Goal: Find specific page/section

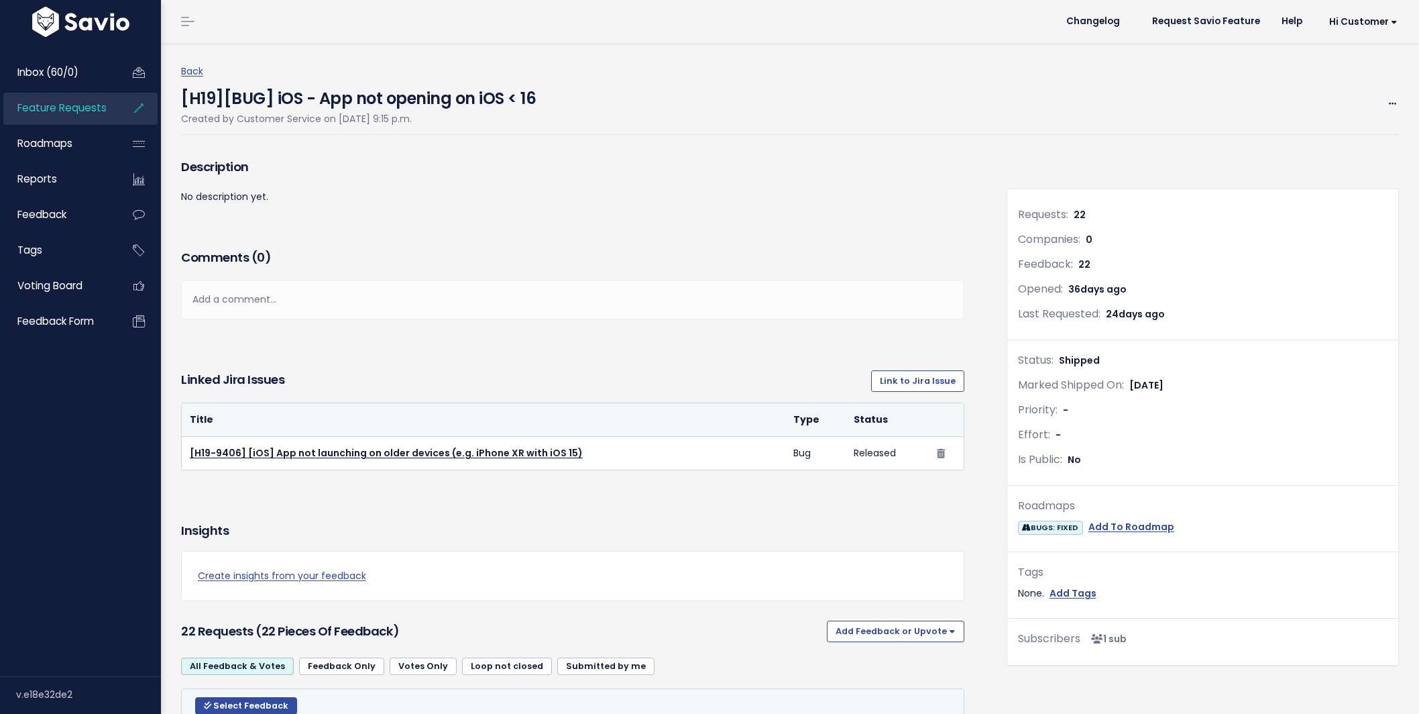
scroll to position [529, 0]
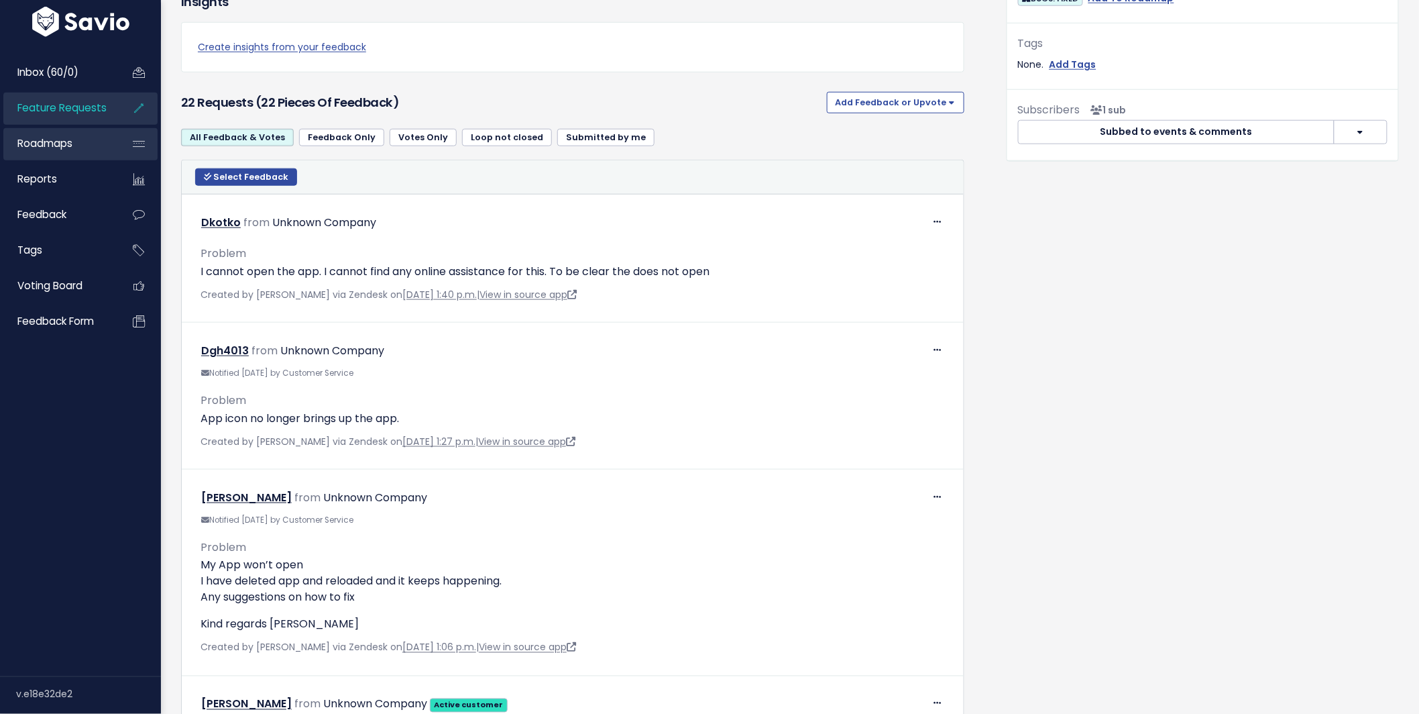
click at [56, 141] on span "Roadmaps" at bounding box center [44, 143] width 55 height 14
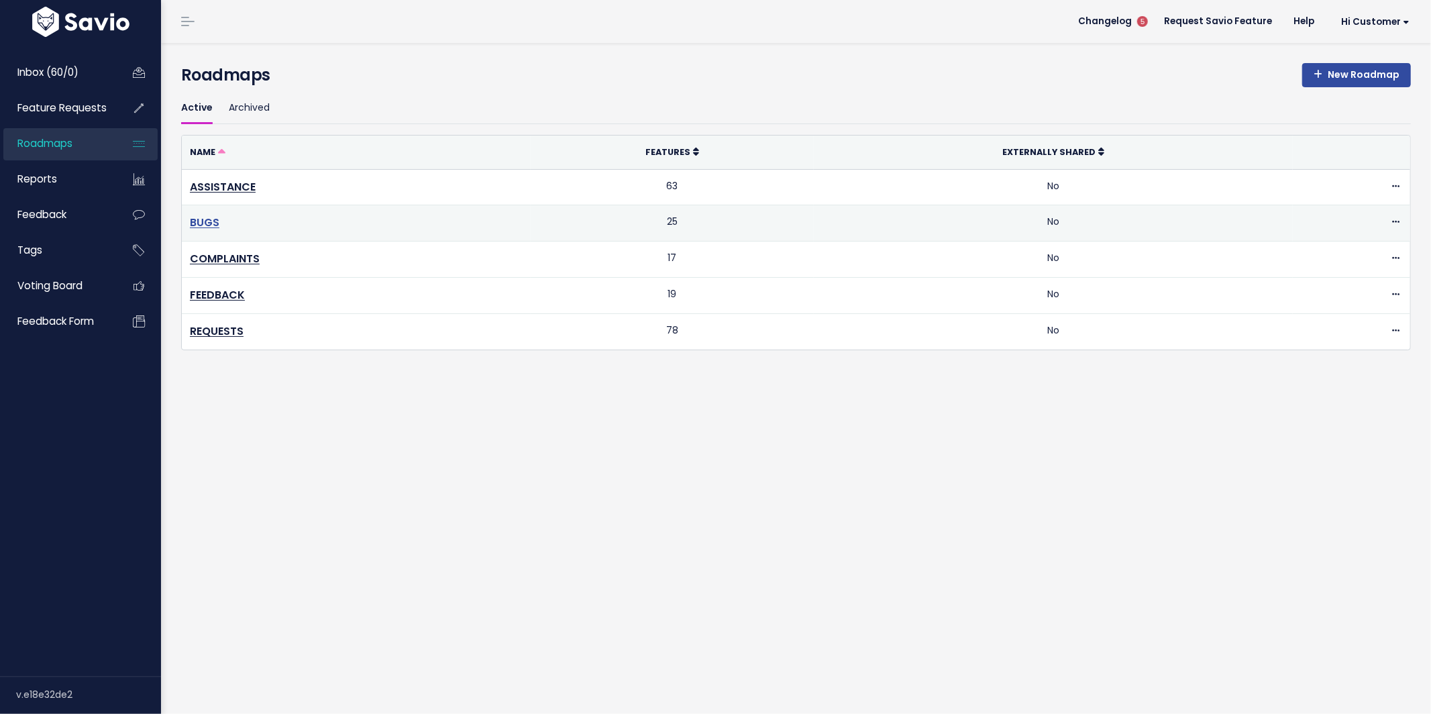
click at [207, 227] on link "BUGS" at bounding box center [205, 222] width 30 height 15
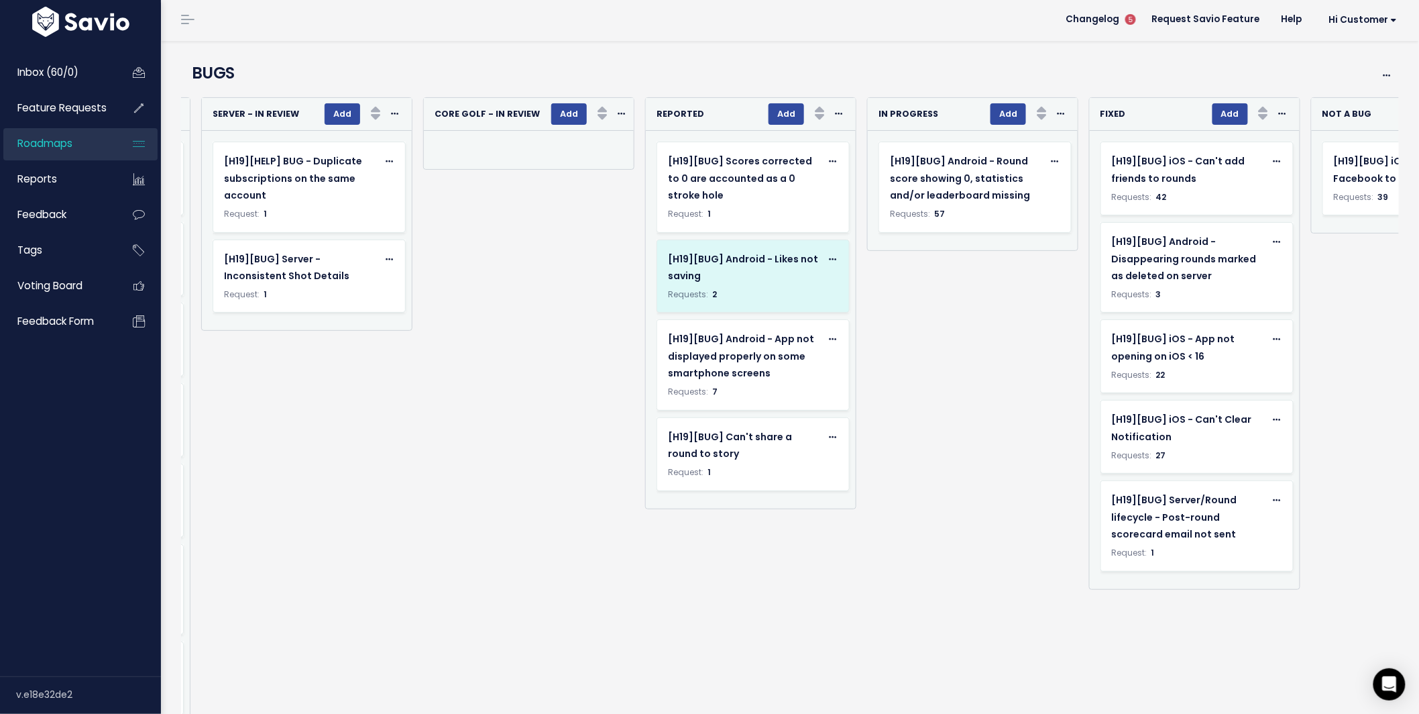
scroll to position [0, 437]
click at [703, 278] on div "[H19][BUG] Android - Likes not saving" at bounding box center [742, 268] width 154 height 34
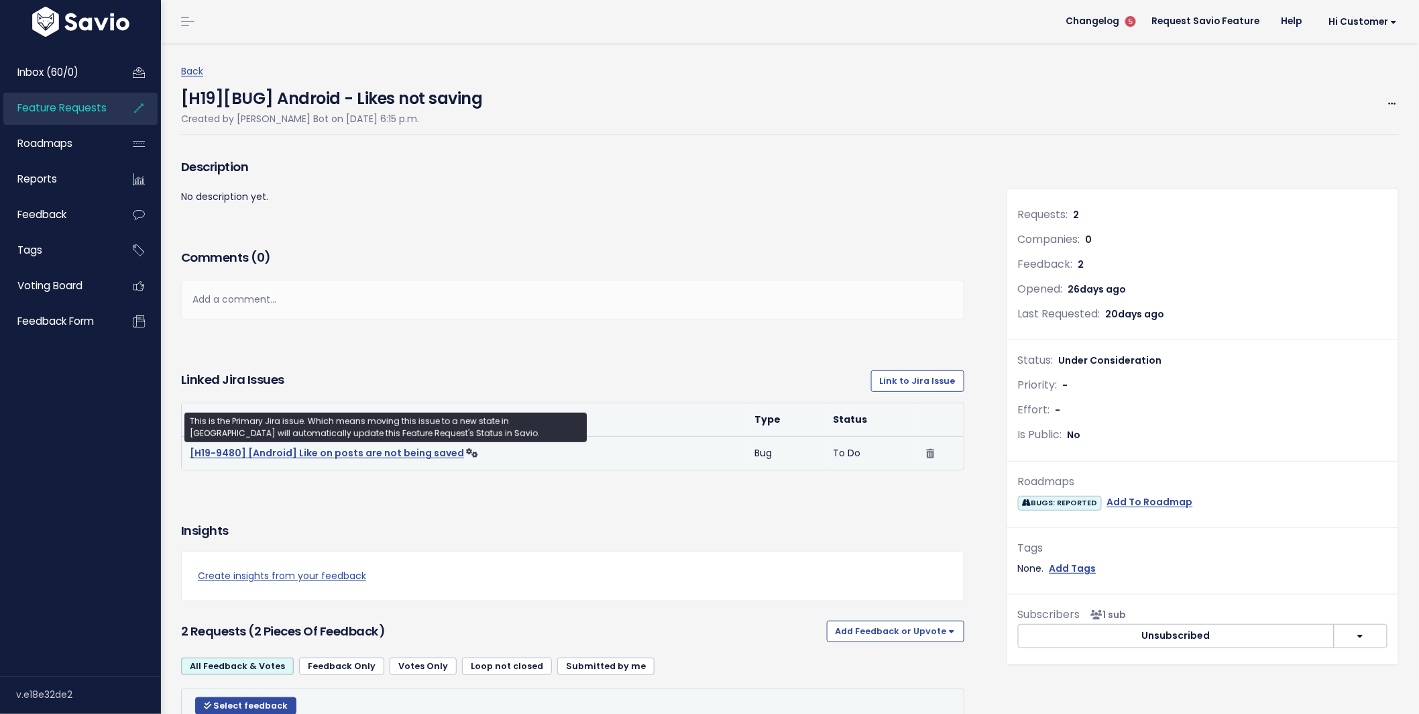
click at [331, 457] on link "[H19-9480] [Android] Like on posts are not being saved" at bounding box center [327, 452] width 274 height 13
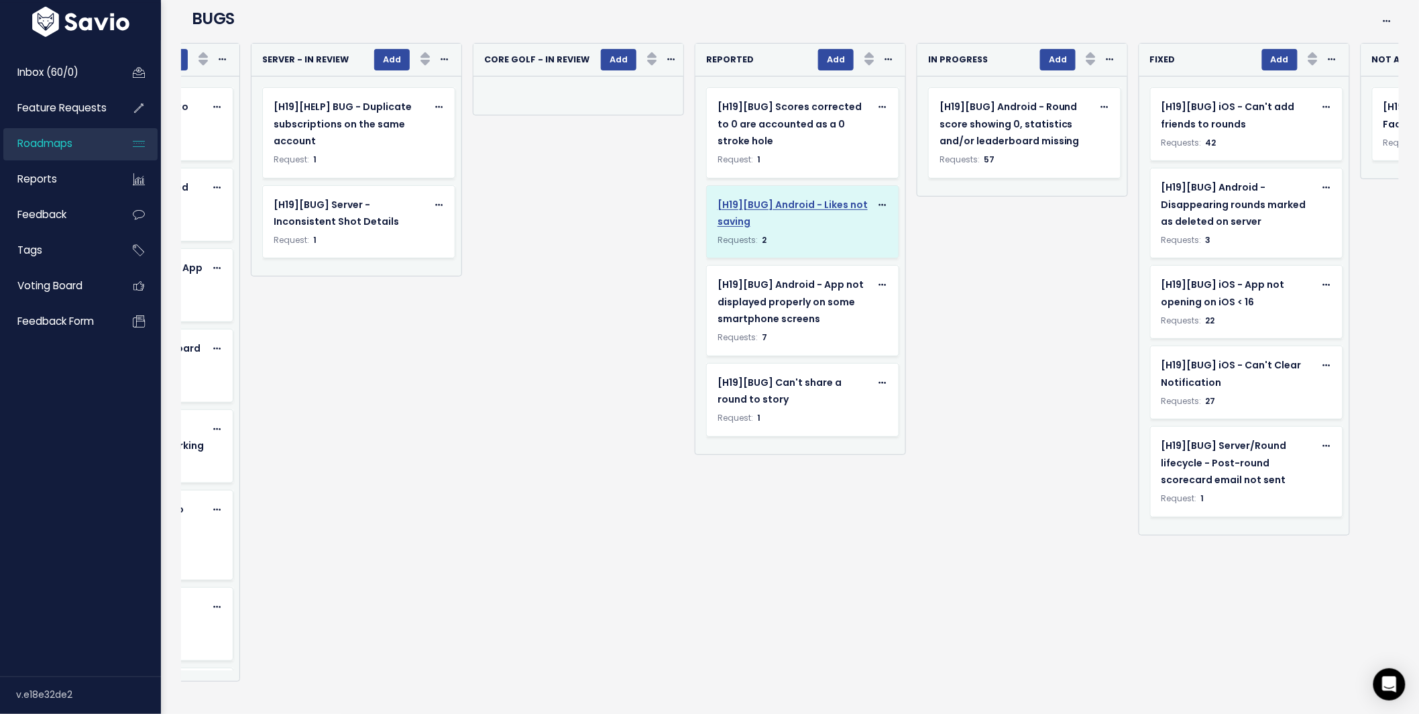
scroll to position [74, 0]
